Goal: Information Seeking & Learning: Learn about a topic

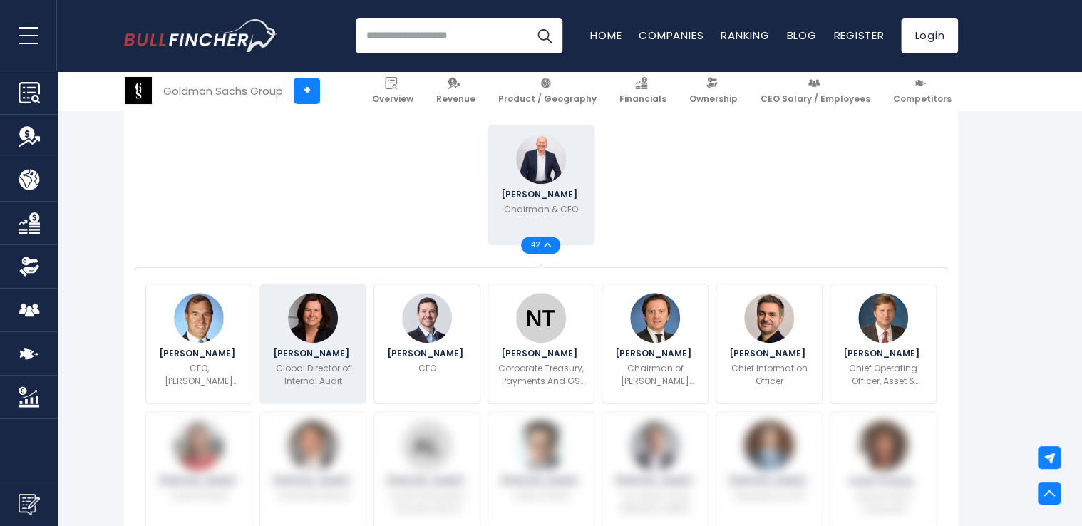
scroll to position [316, 0]
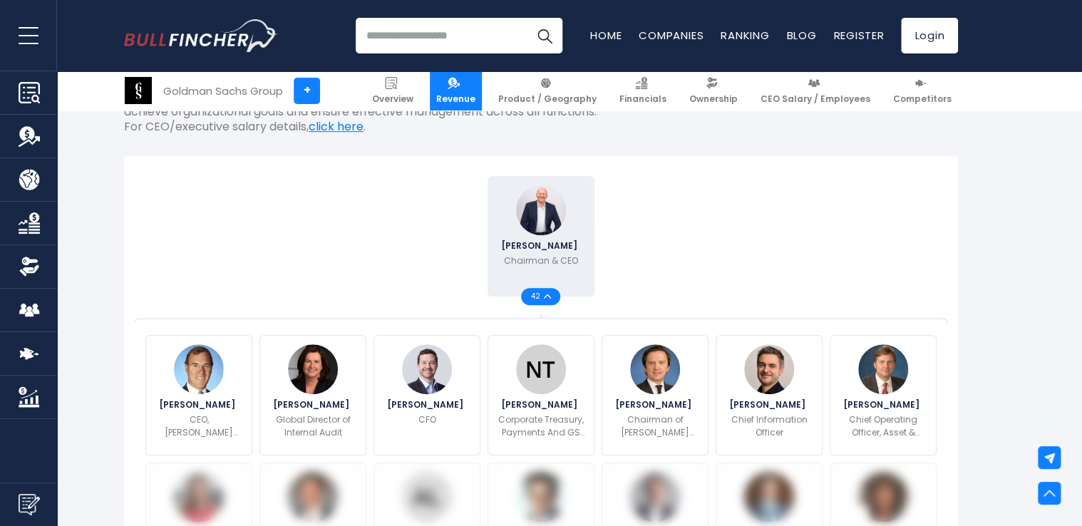
click at [482, 76] on link "Revenue" at bounding box center [456, 90] width 52 height 39
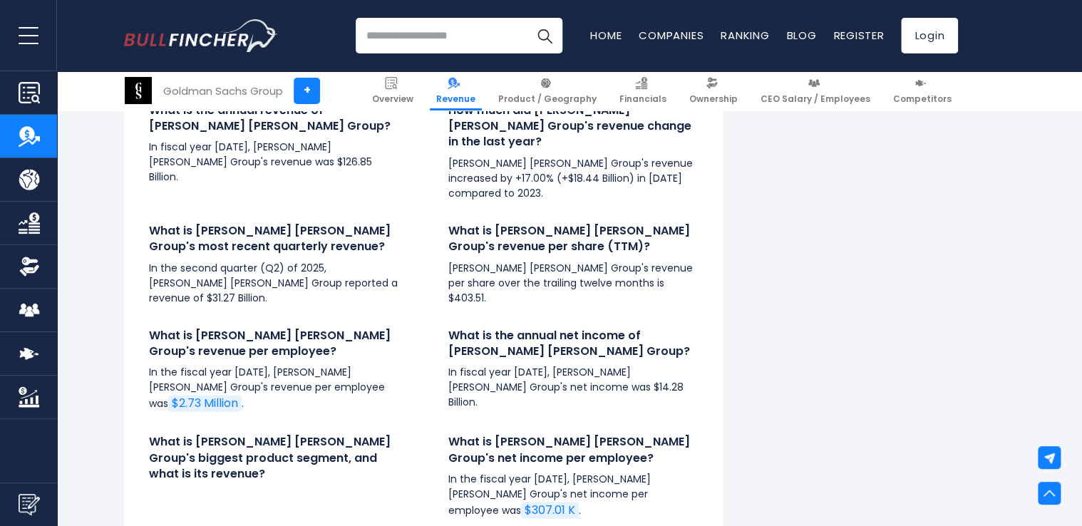
scroll to position [3423, 0]
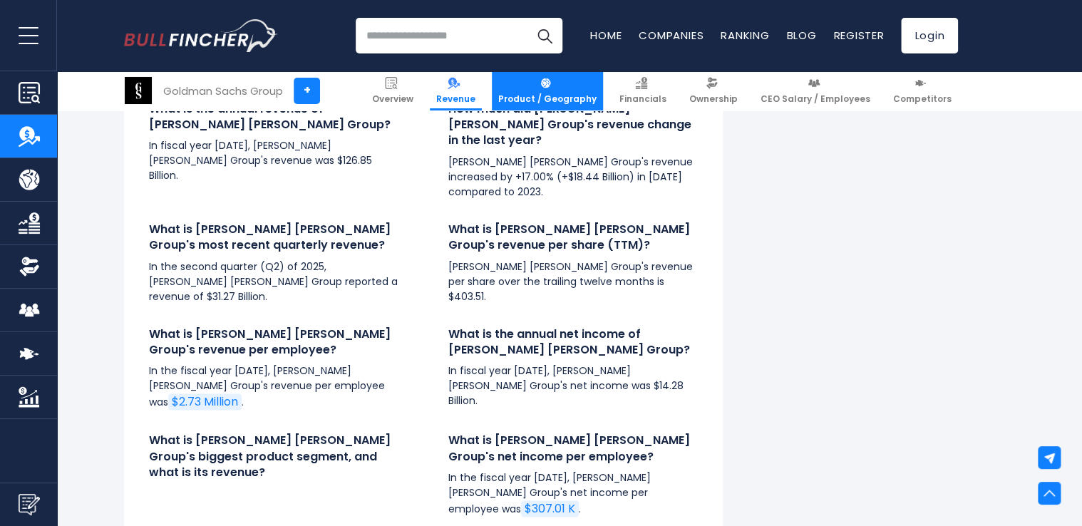
click at [564, 104] on span "Product / Geography" at bounding box center [547, 98] width 98 height 11
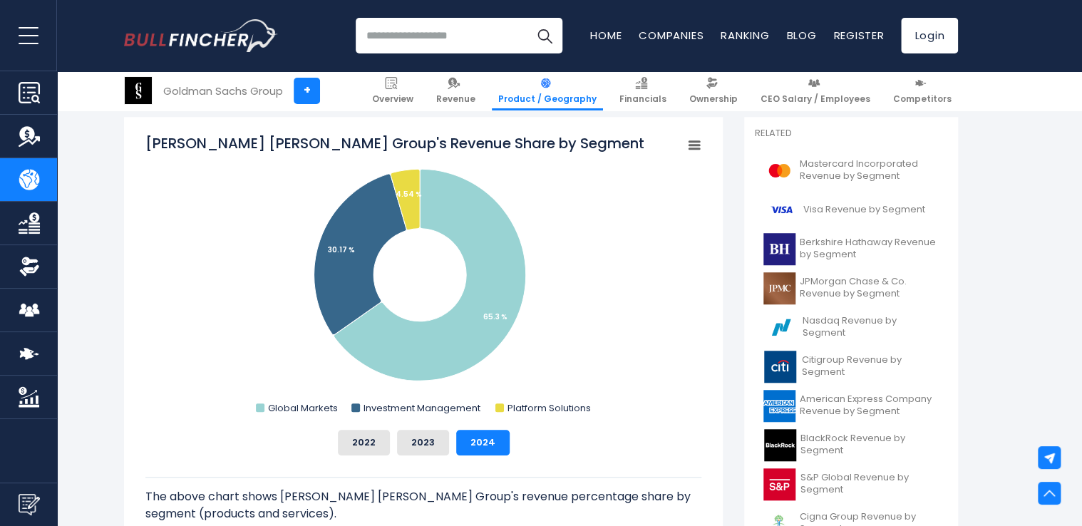
scroll to position [383, 0]
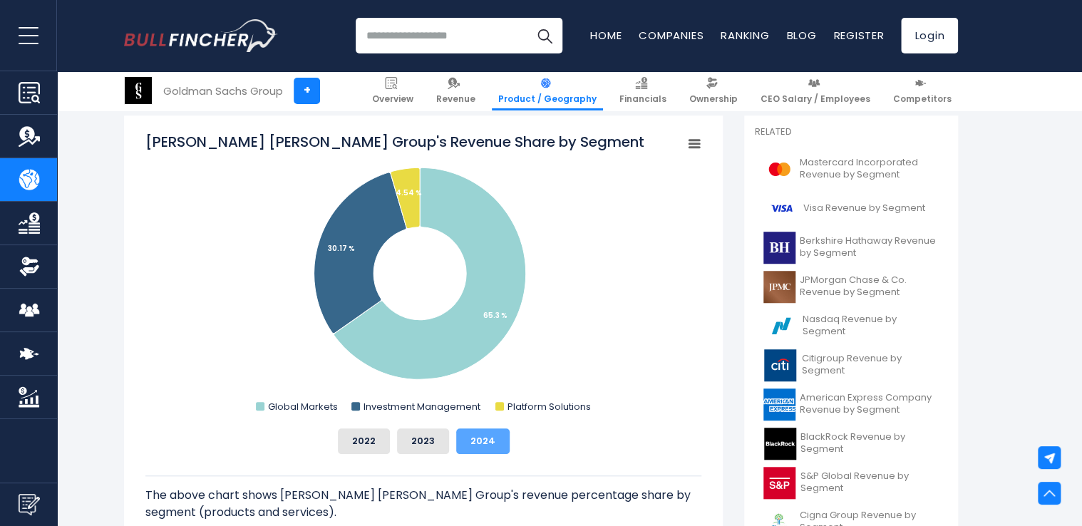
click at [485, 438] on button "2024" at bounding box center [482, 441] width 53 height 26
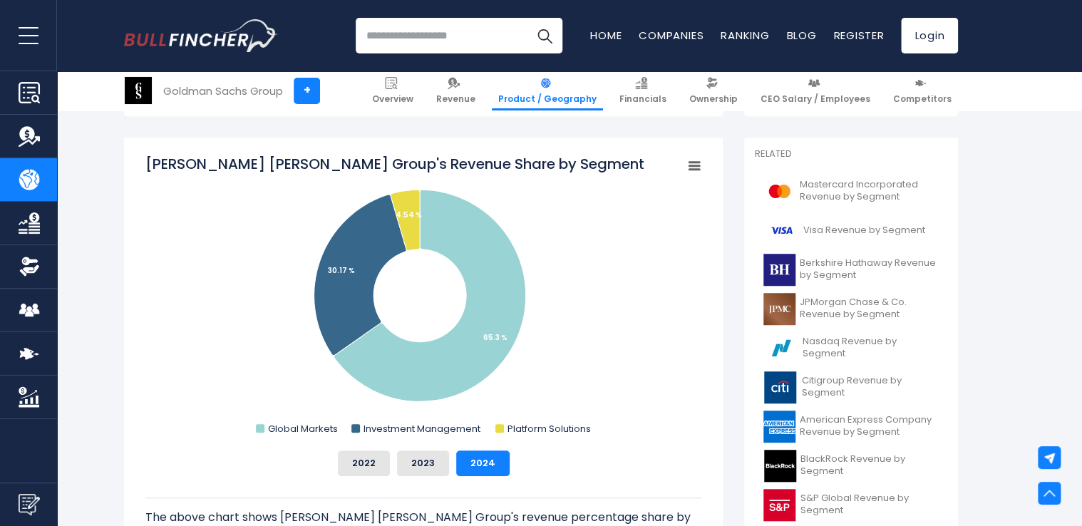
scroll to position [362, 0]
